Goal: Information Seeking & Learning: Learn about a topic

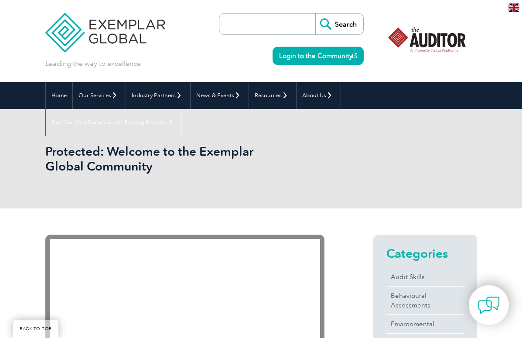
scroll to position [98, 0]
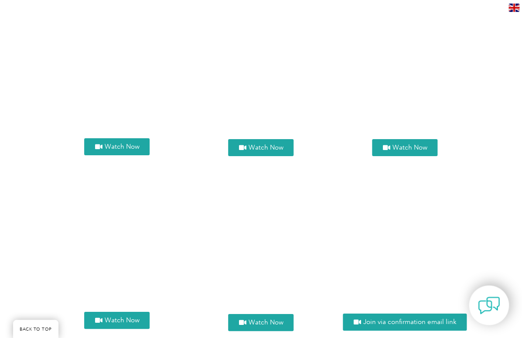
scroll to position [858, 0]
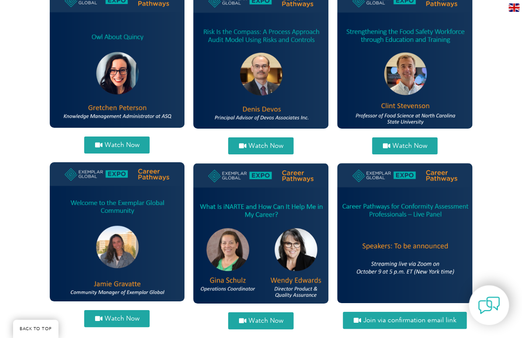
click at [251, 318] on span "Watch Now" at bounding box center [265, 321] width 35 height 7
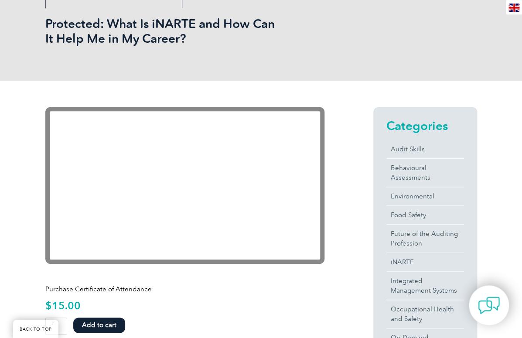
scroll to position [142, 0]
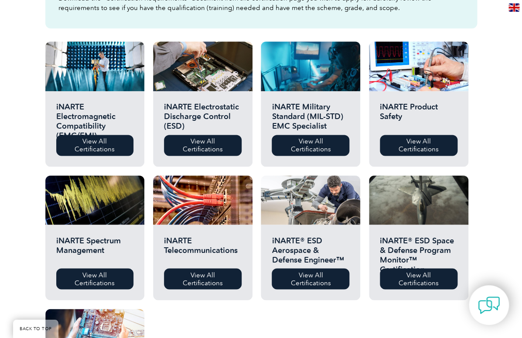
scroll to position [279, 0]
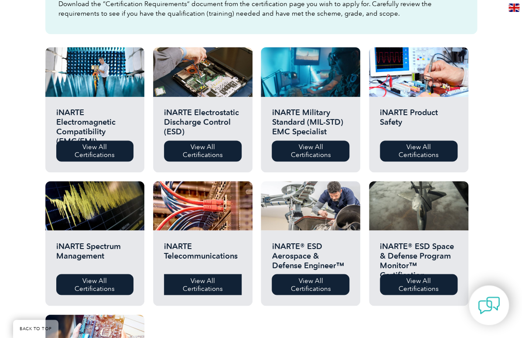
click at [203, 281] on link "View All Certifications" at bounding box center [203, 284] width 78 height 21
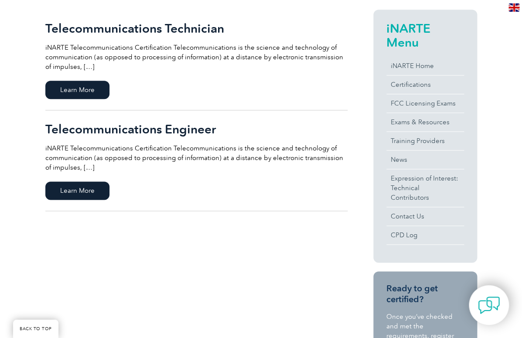
scroll to position [201, 0]
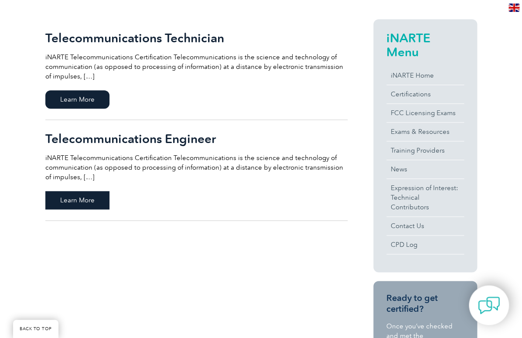
click at [91, 198] on span "Learn More" at bounding box center [77, 200] width 64 height 18
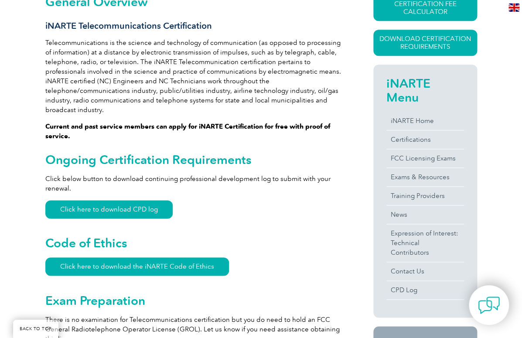
scroll to position [224, 0]
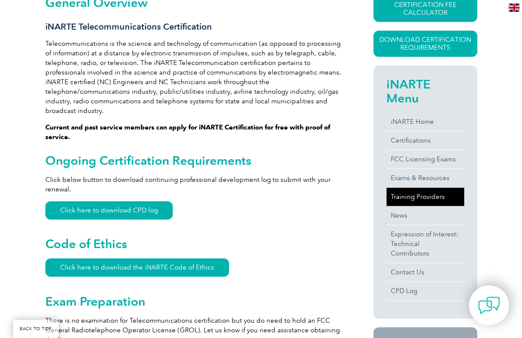
click at [429, 197] on link "Training Providers" at bounding box center [426, 197] width 78 height 18
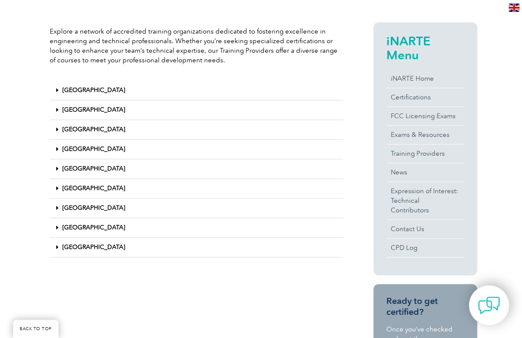
scroll to position [202, 0]
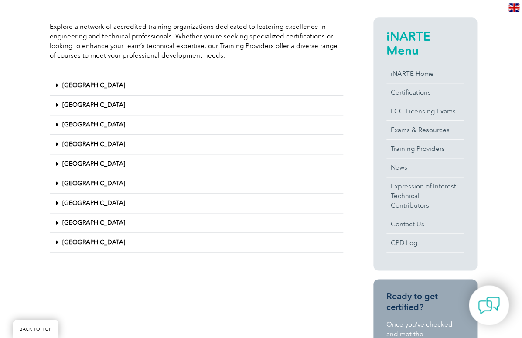
click at [93, 245] on link "[GEOGRAPHIC_DATA]" at bounding box center [93, 242] width 63 height 7
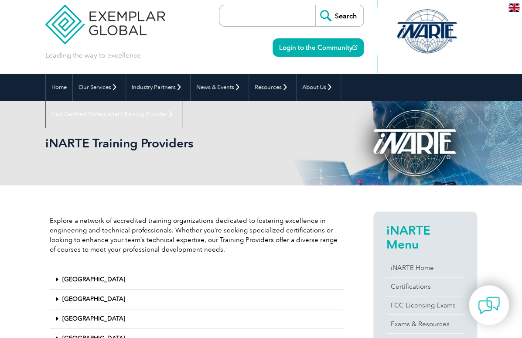
scroll to position [0, 0]
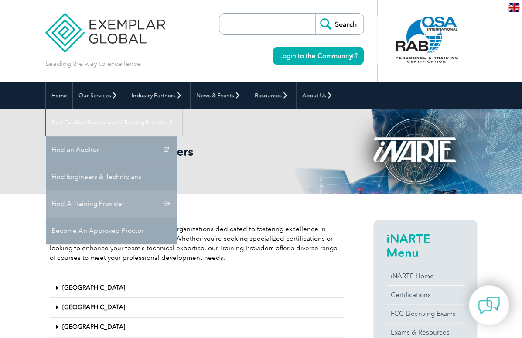
click at [177, 190] on link "Find A Training Provider" at bounding box center [111, 203] width 131 height 27
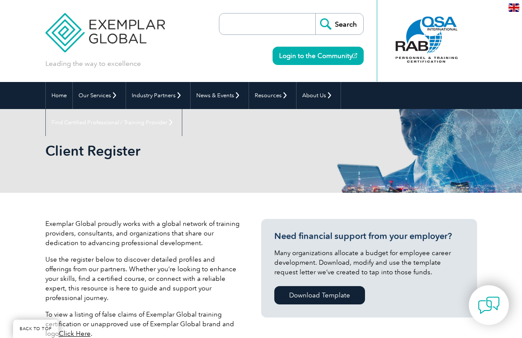
scroll to position [119, 0]
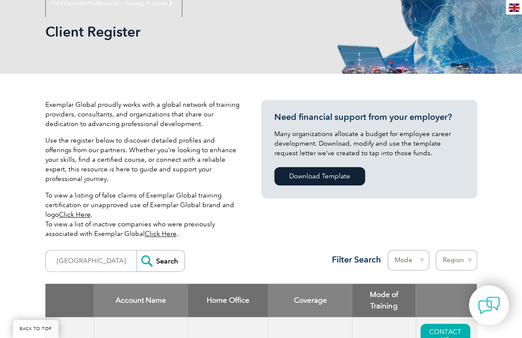
type input "[GEOGRAPHIC_DATA]"
click at [166, 250] on input "Search" at bounding box center [161, 260] width 48 height 21
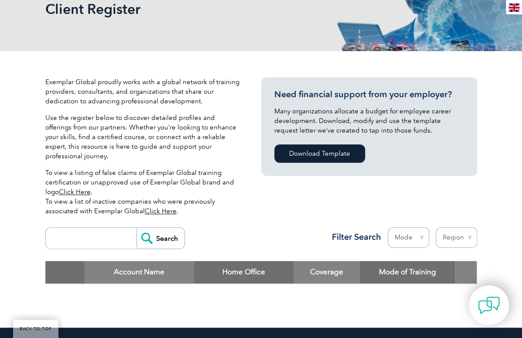
scroll to position [137, 0]
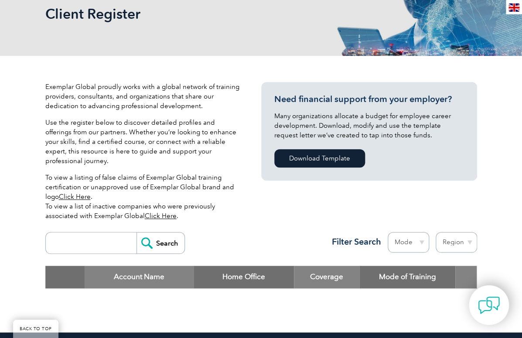
click at [436, 232] on select "Region Australia Bahrain Bangladesh Brazil Canada Colombia Dominican Republic E…" at bounding box center [456, 242] width 41 height 21
select select "[GEOGRAPHIC_DATA]"
click option "[GEOGRAPHIC_DATA]" at bounding box center [0, 0] width 0 height 0
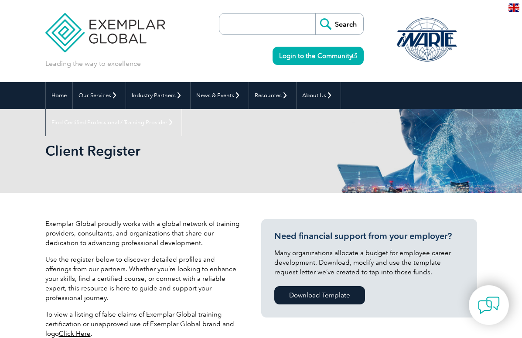
select select "[GEOGRAPHIC_DATA]"
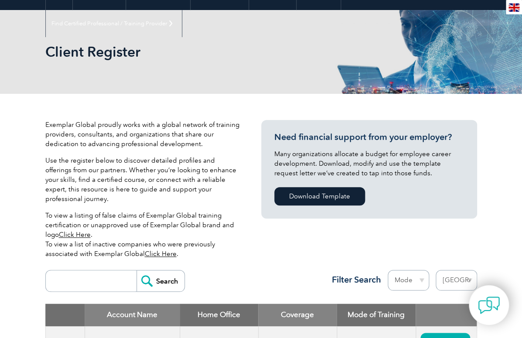
scroll to position [67, 0]
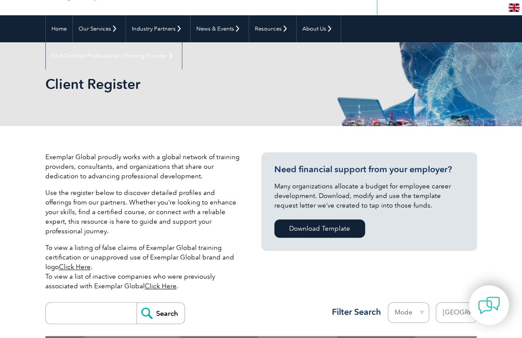
click at [160, 282] on link "Click Here" at bounding box center [161, 286] width 32 height 8
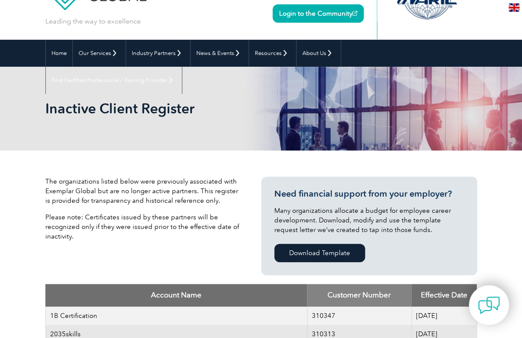
scroll to position [37, 0]
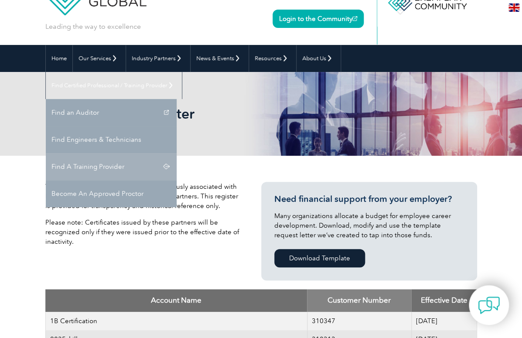
click at [177, 153] on link "Find A Training Provider" at bounding box center [111, 166] width 131 height 27
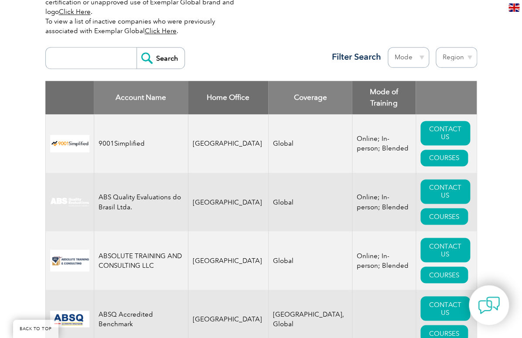
scroll to position [310, 0]
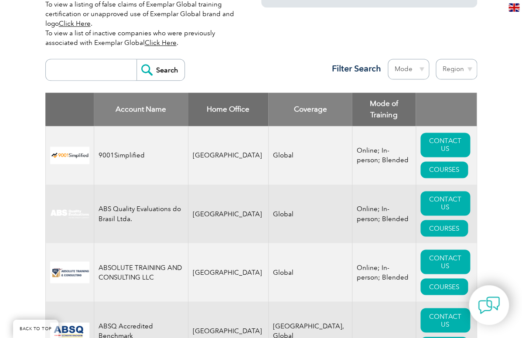
click at [436, 59] on select "Region Australia Bahrain Bangladesh Brazil Canada Colombia Dominican Republic E…" at bounding box center [456, 69] width 41 height 21
select select "[GEOGRAPHIC_DATA]"
click option "[GEOGRAPHIC_DATA]" at bounding box center [0, 0] width 0 height 0
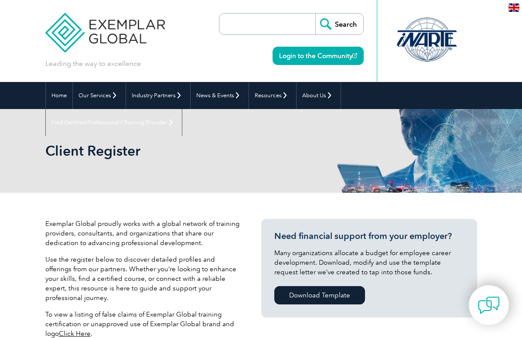
select select "[GEOGRAPHIC_DATA]"
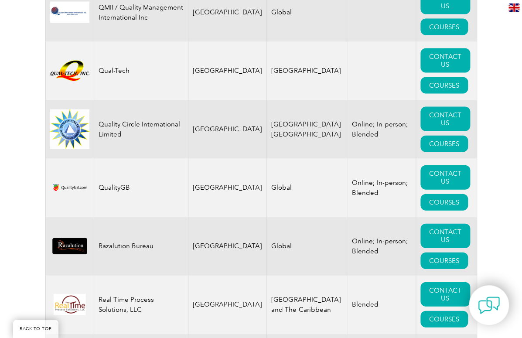
scroll to position [2569, 0]
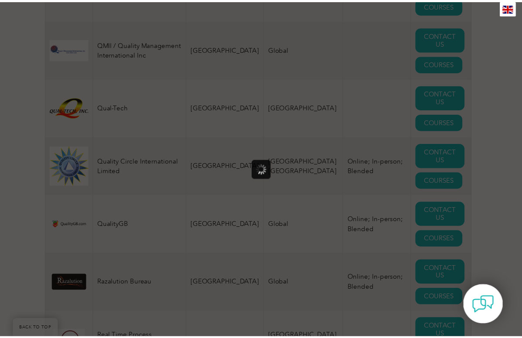
scroll to position [0, 0]
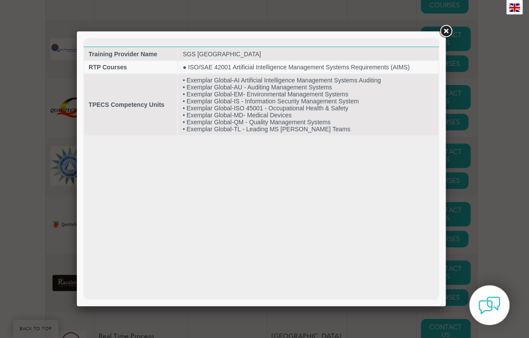
click at [445, 34] on link at bounding box center [446, 32] width 16 height 16
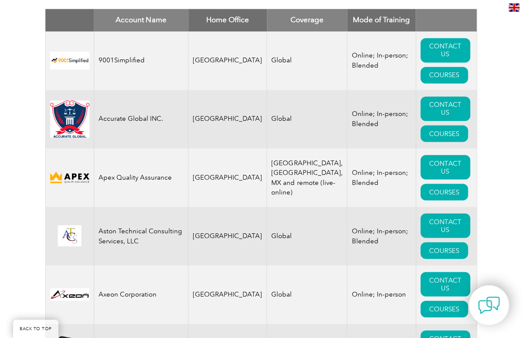
scroll to position [412, 0]
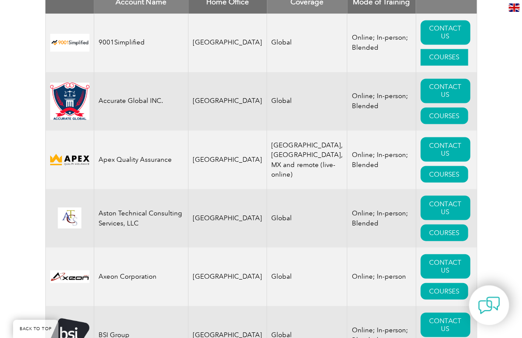
click at [421, 49] on link "COURSES" at bounding box center [445, 57] width 48 height 17
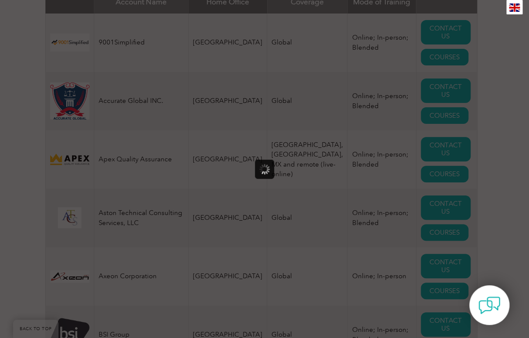
scroll to position [0, 0]
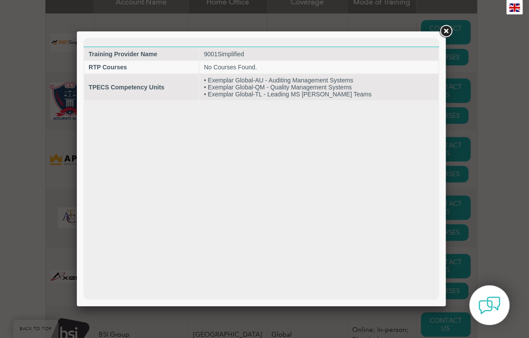
click at [443, 34] on link at bounding box center [446, 32] width 16 height 16
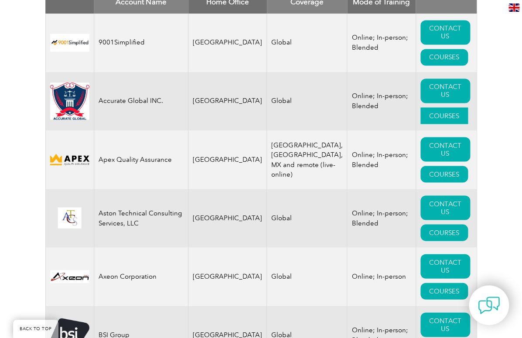
click at [421, 107] on link "COURSES" at bounding box center [445, 115] width 48 height 17
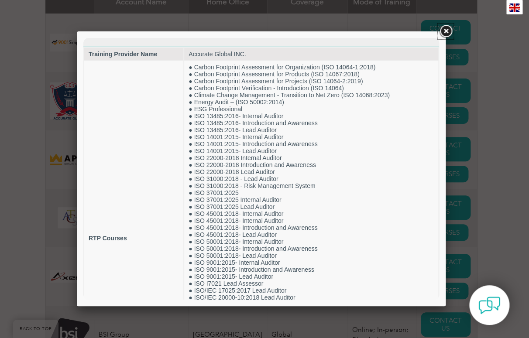
click at [444, 31] on link at bounding box center [446, 32] width 16 height 16
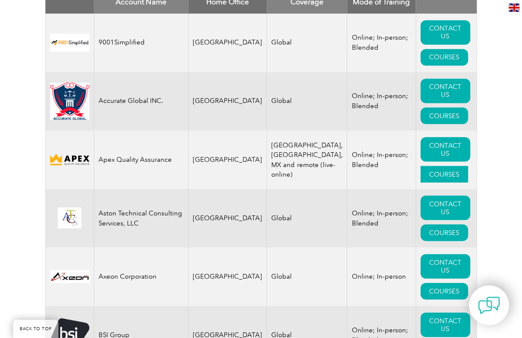
click at [421, 166] on link "COURSES" at bounding box center [445, 174] width 48 height 17
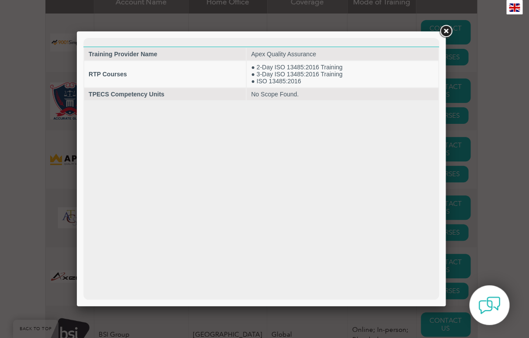
click at [447, 34] on link at bounding box center [446, 32] width 16 height 16
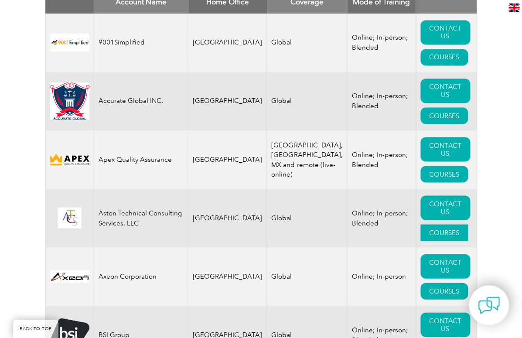
click at [421, 224] on link "COURSES" at bounding box center [445, 232] width 48 height 17
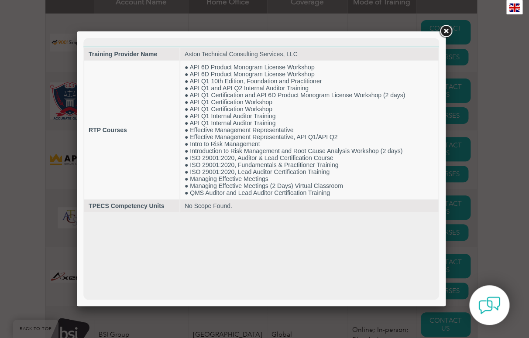
click at [446, 31] on link at bounding box center [446, 32] width 16 height 16
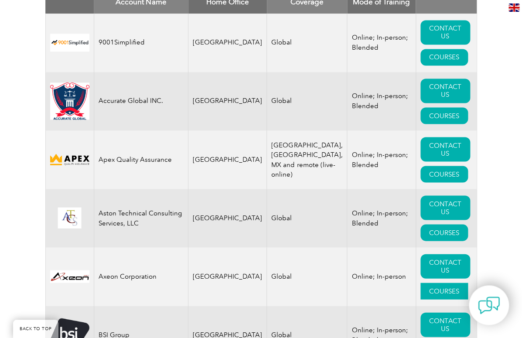
click at [421, 283] on link "COURSES" at bounding box center [445, 291] width 48 height 17
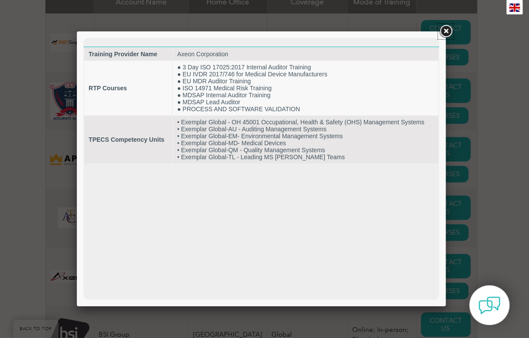
click at [449, 34] on link at bounding box center [446, 32] width 16 height 16
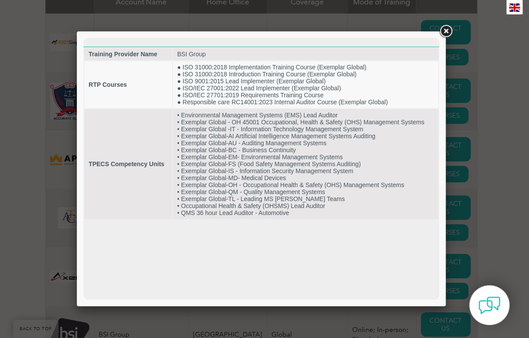
click at [447, 32] on link at bounding box center [446, 32] width 16 height 16
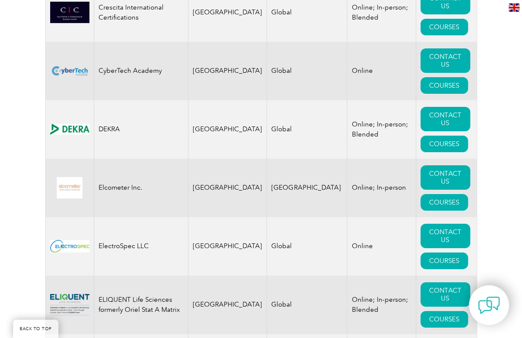
scroll to position [915, 0]
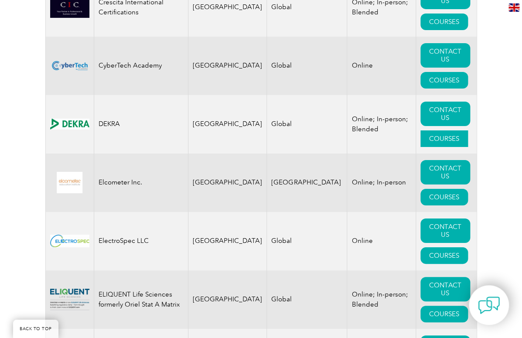
click at [421, 130] on link "COURSES" at bounding box center [445, 138] width 48 height 17
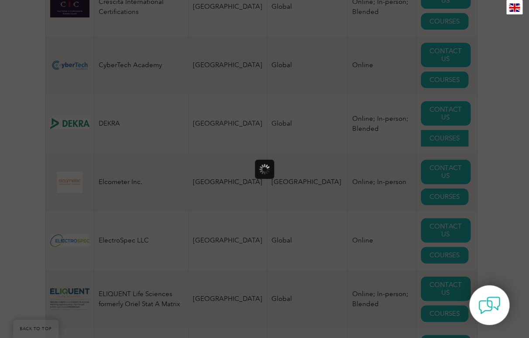
scroll to position [0, 0]
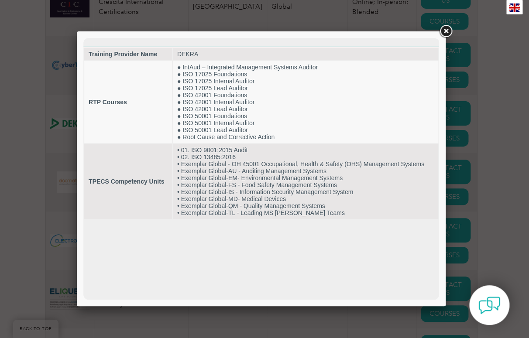
click at [441, 31] on link at bounding box center [446, 32] width 16 height 16
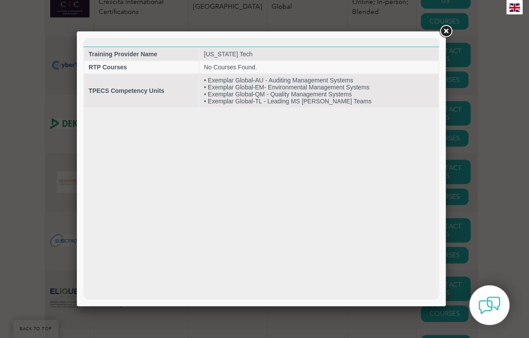
click at [446, 32] on link at bounding box center [446, 32] width 16 height 16
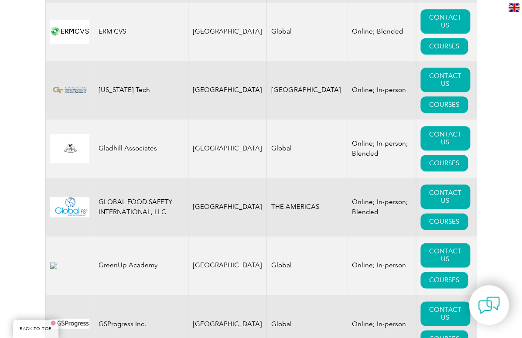
scroll to position [1252, 0]
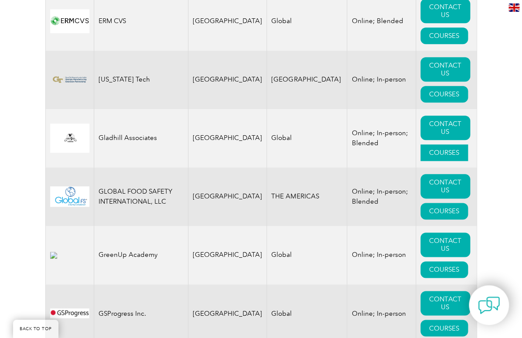
click at [432, 144] on link "COURSES" at bounding box center [445, 152] width 48 height 17
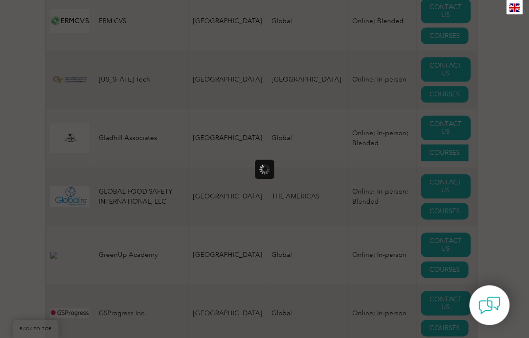
scroll to position [0, 0]
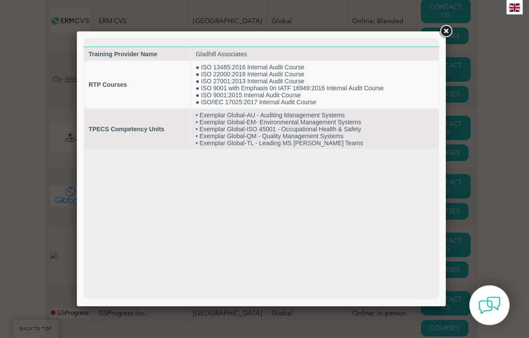
click at [441, 32] on link at bounding box center [446, 32] width 16 height 16
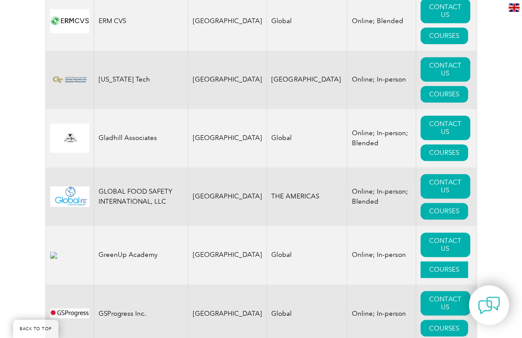
click at [423, 261] on link "COURSES" at bounding box center [445, 269] width 48 height 17
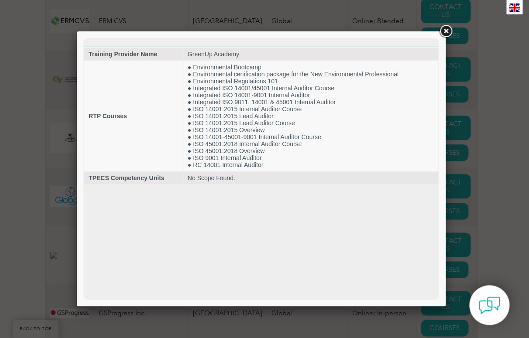
click at [448, 34] on link at bounding box center [446, 32] width 16 height 16
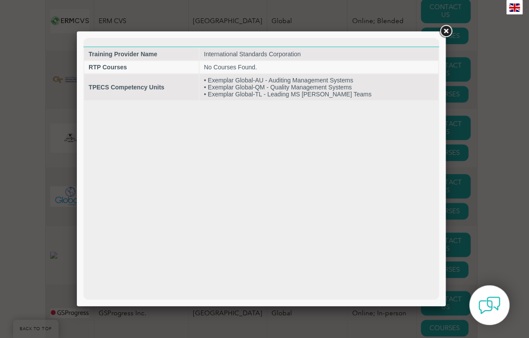
click at [445, 31] on link at bounding box center [446, 32] width 16 height 16
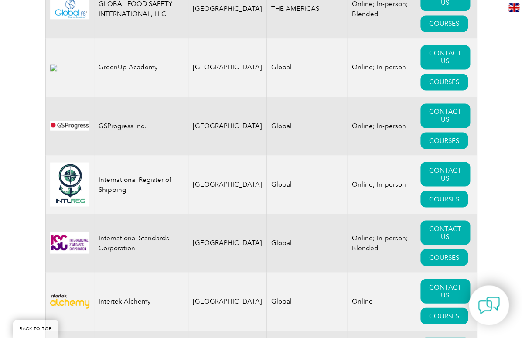
scroll to position [1439, 0]
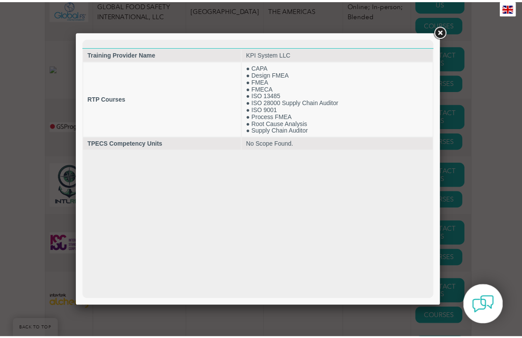
scroll to position [0, 0]
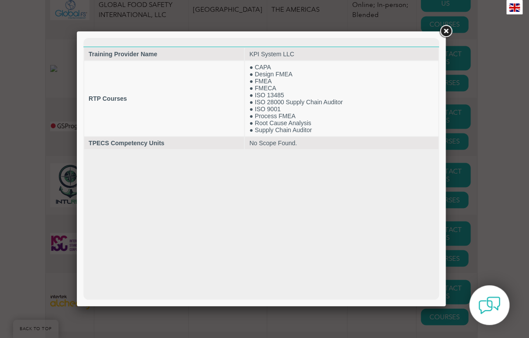
click at [443, 34] on link at bounding box center [446, 32] width 16 height 16
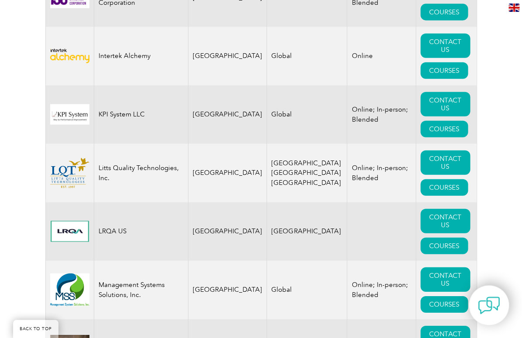
scroll to position [1690, 0]
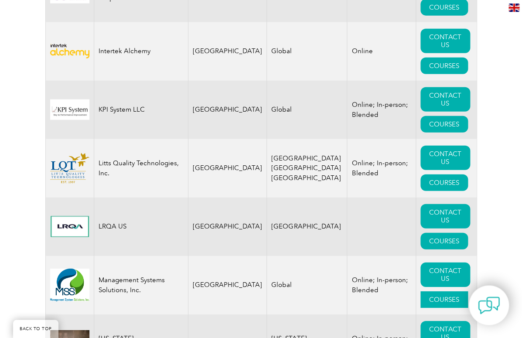
click at [421, 291] on link "COURSES" at bounding box center [445, 299] width 48 height 17
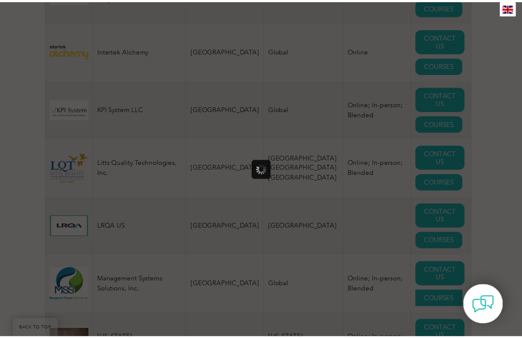
scroll to position [0, 0]
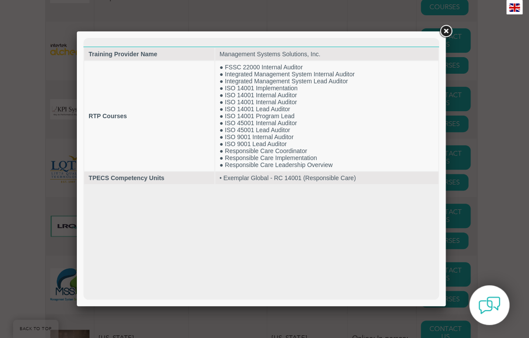
click at [445, 32] on link at bounding box center [446, 32] width 16 height 16
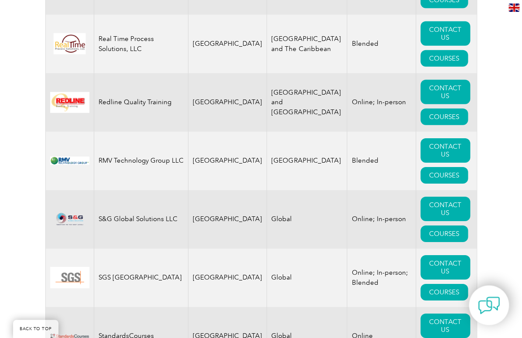
scroll to position [2882, 0]
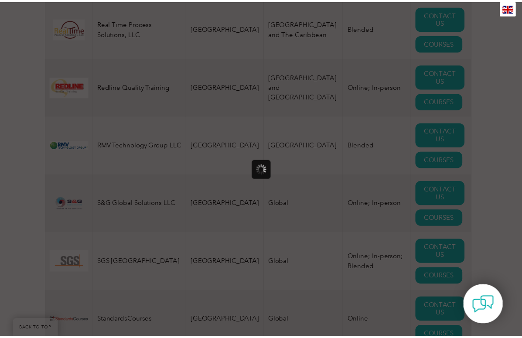
scroll to position [0, 0]
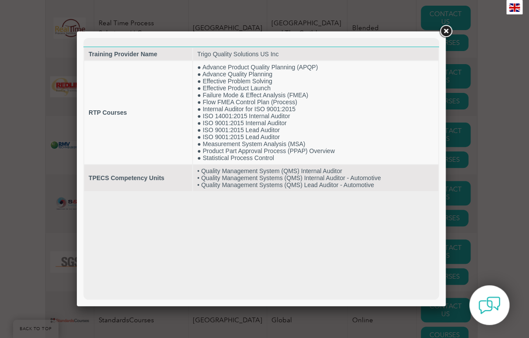
click at [445, 30] on link at bounding box center [446, 32] width 16 height 16
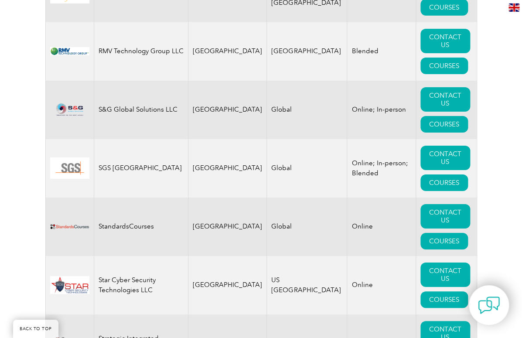
scroll to position [2981, 0]
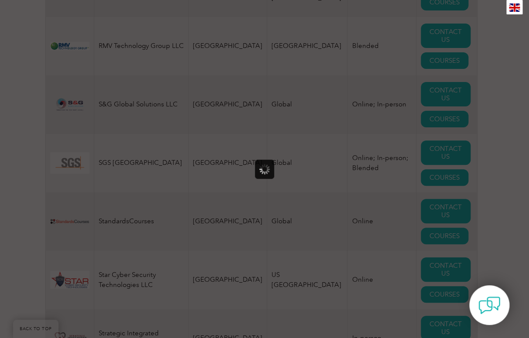
scroll to position [0, 0]
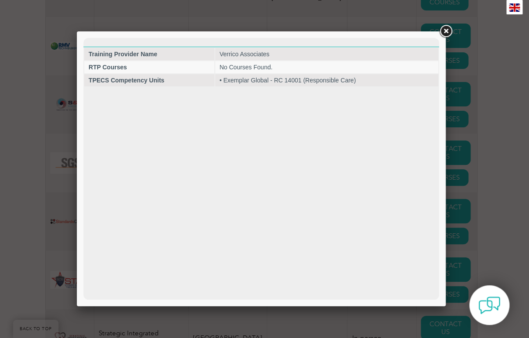
click at [445, 30] on link at bounding box center [446, 32] width 16 height 16
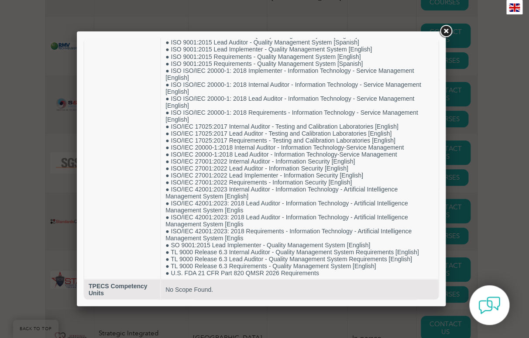
scroll to position [601, 0]
click at [445, 30] on link at bounding box center [446, 32] width 16 height 16
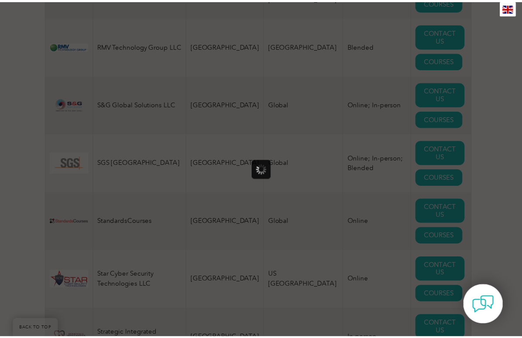
scroll to position [0, 0]
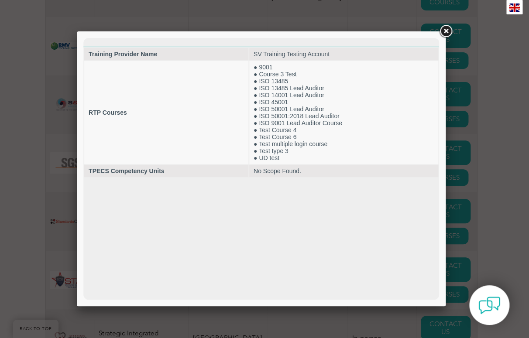
click at [445, 32] on link at bounding box center [446, 32] width 16 height 16
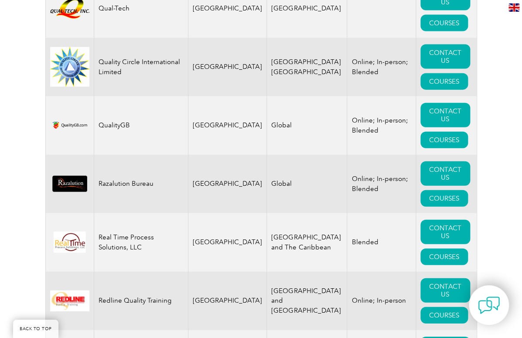
scroll to position [2662, 0]
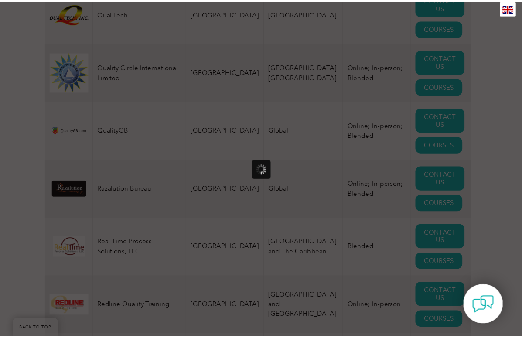
scroll to position [0, 0]
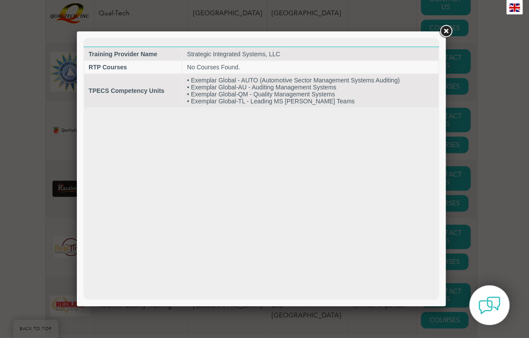
click at [445, 30] on link at bounding box center [446, 32] width 16 height 16
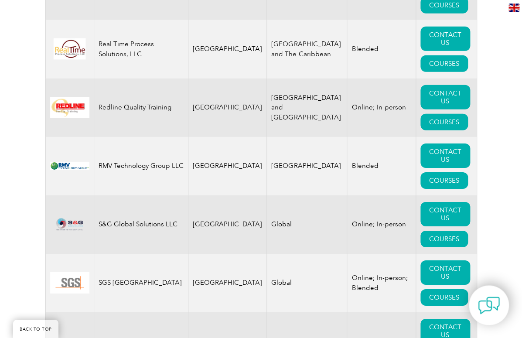
scroll to position [2866, 0]
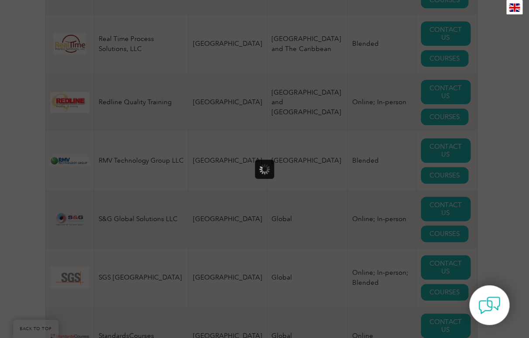
scroll to position [0, 0]
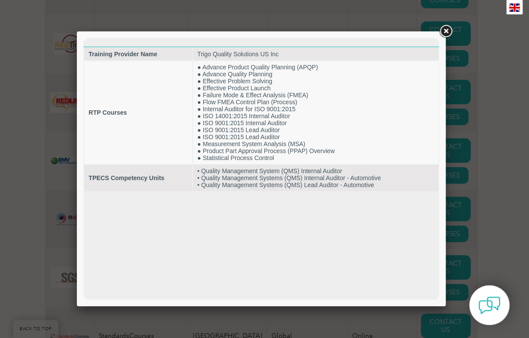
click at [448, 31] on link at bounding box center [446, 32] width 16 height 16
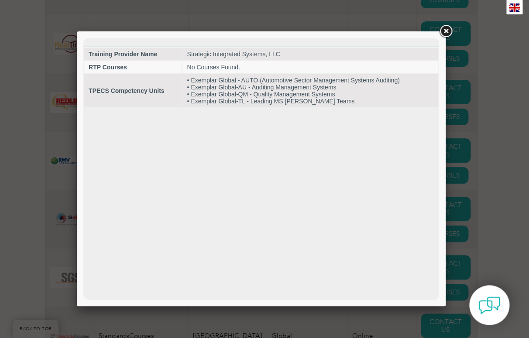
click at [448, 28] on link at bounding box center [446, 32] width 16 height 16
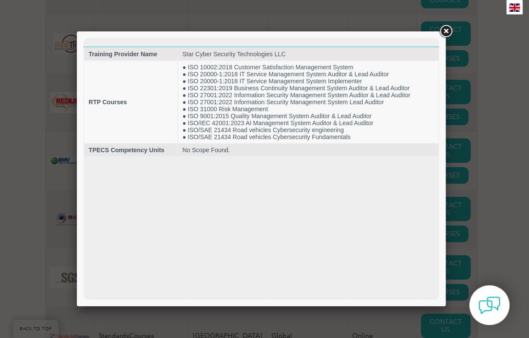
click at [447, 32] on link at bounding box center [446, 32] width 16 height 16
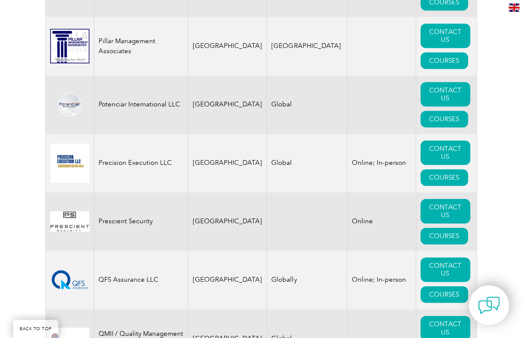
scroll to position [2282, 0]
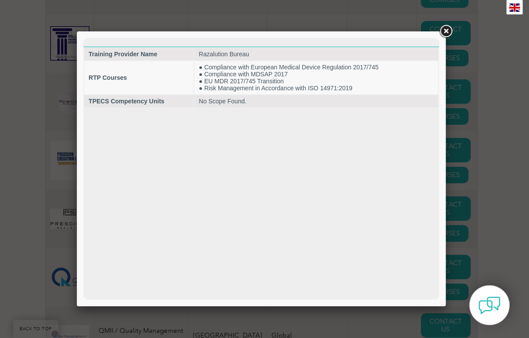
scroll to position [0, 0]
click at [446, 31] on link at bounding box center [446, 32] width 16 height 16
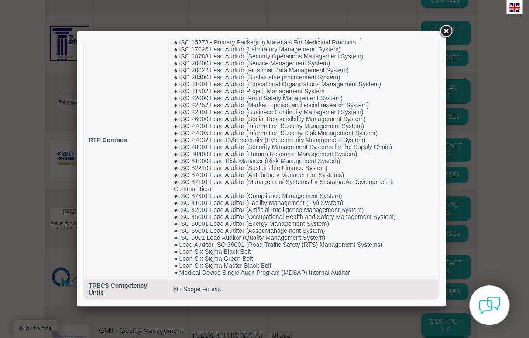
scroll to position [78, 0]
click at [442, 28] on link at bounding box center [446, 32] width 16 height 16
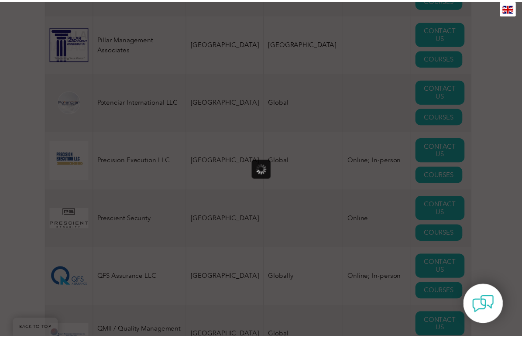
scroll to position [0, 0]
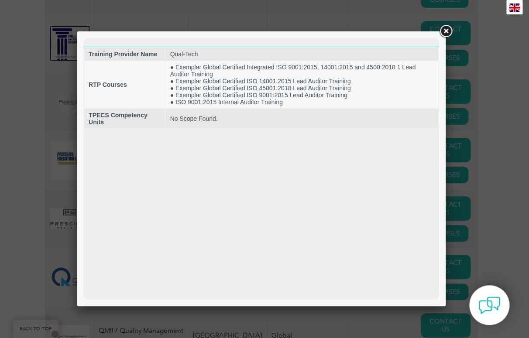
click at [445, 31] on link at bounding box center [446, 32] width 16 height 16
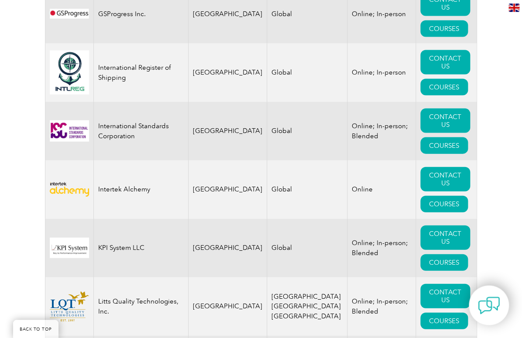
scroll to position [1549, 0]
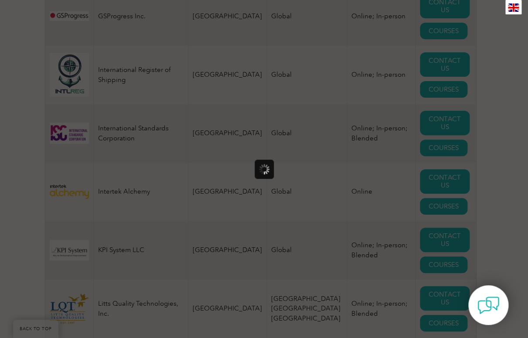
scroll to position [0, 0]
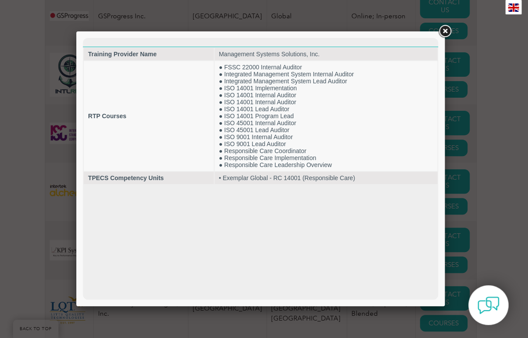
click at [446, 31] on link at bounding box center [445, 32] width 16 height 16
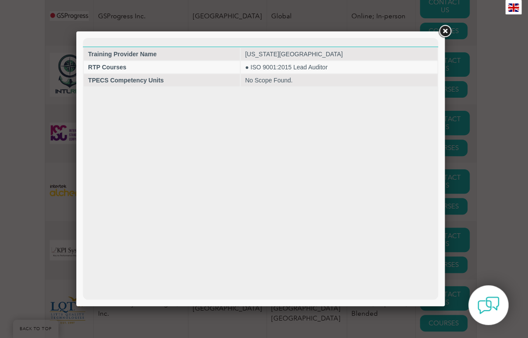
click at [445, 32] on link at bounding box center [445, 32] width 16 height 16
